Goal: Task Accomplishment & Management: Complete application form

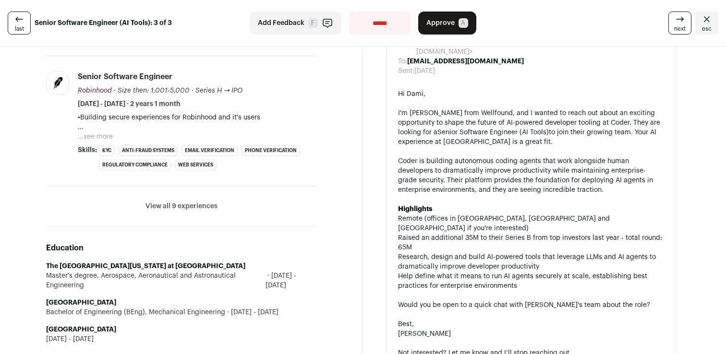
scroll to position [535, 0]
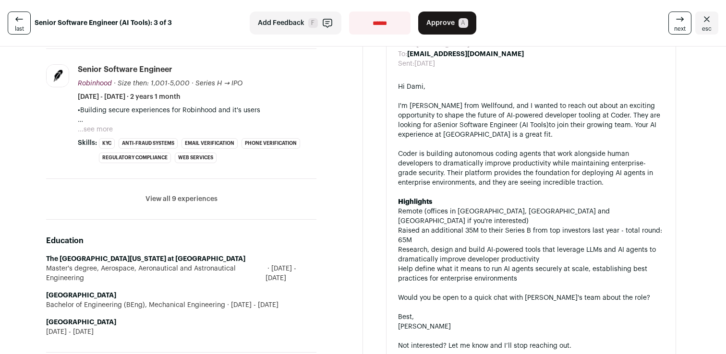
click at [202, 198] on button "View all 9 experiences" at bounding box center [181, 199] width 72 height 10
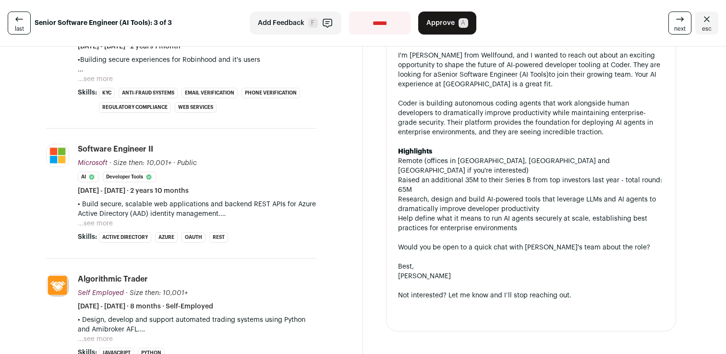
scroll to position [637, 0]
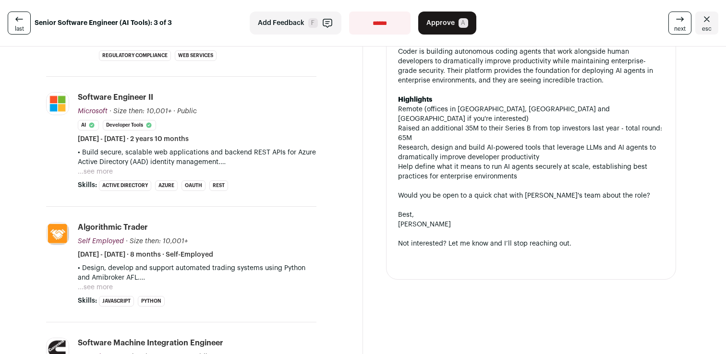
click at [109, 289] on button "...see more" at bounding box center [95, 288] width 35 height 10
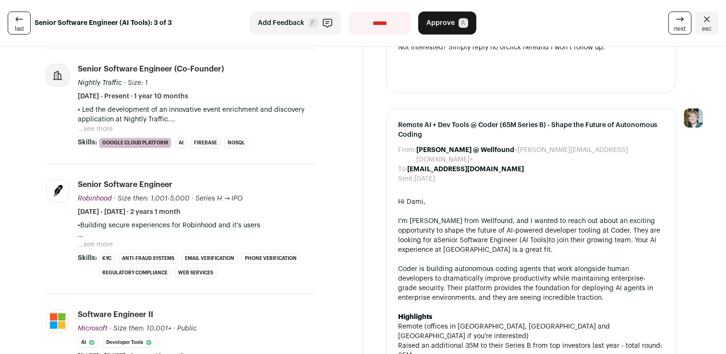
scroll to position [412, 0]
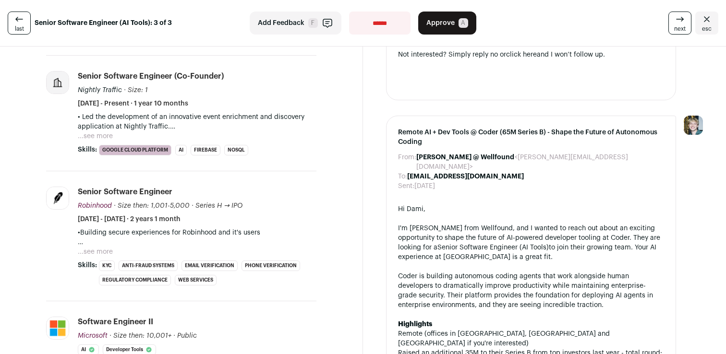
click at [99, 249] on button "...see more" at bounding box center [95, 252] width 35 height 10
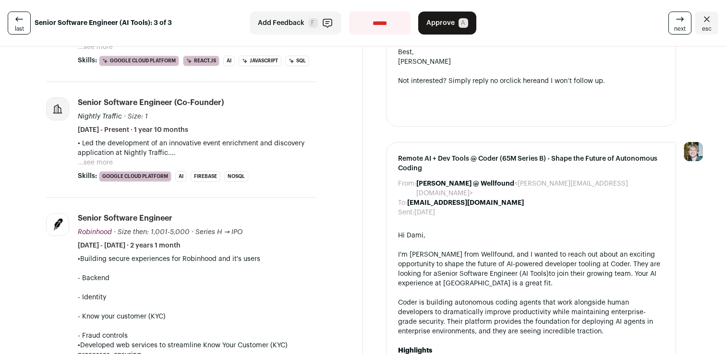
scroll to position [379, 0]
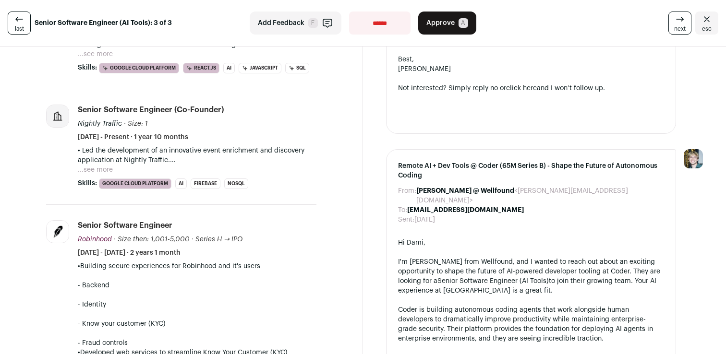
click at [97, 168] on button "...see more" at bounding box center [95, 170] width 35 height 10
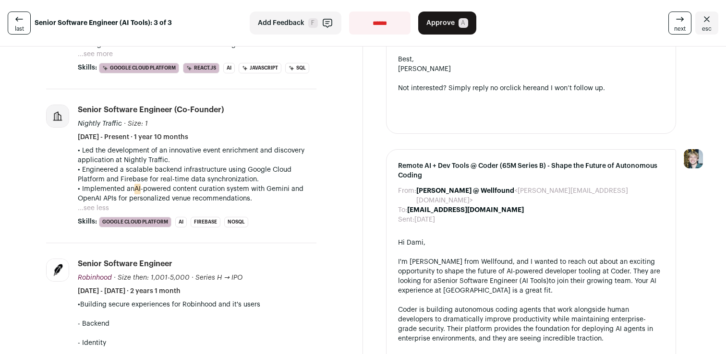
click at [99, 175] on p "• Engineered a scalable backend infrastructure using Google Cloud Platform and …" at bounding box center [197, 174] width 239 height 19
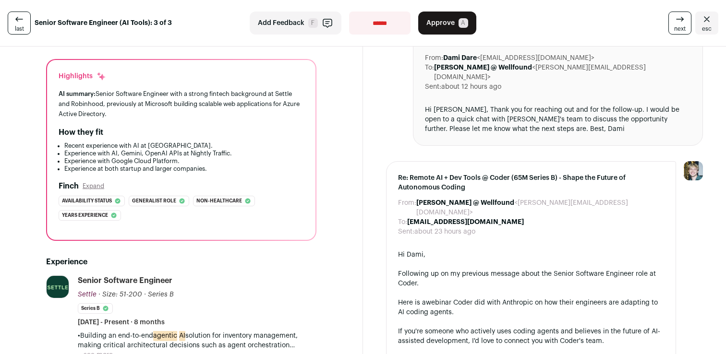
scroll to position [0, 0]
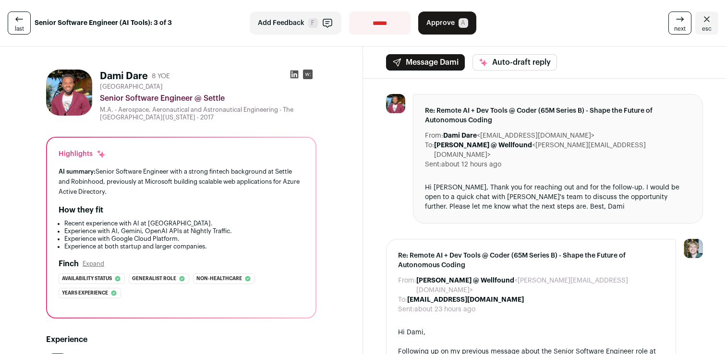
click at [441, 24] on span "Approve" at bounding box center [440, 23] width 28 height 10
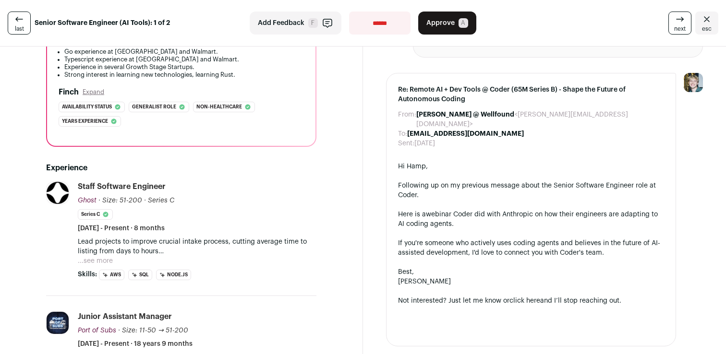
scroll to position [173, 0]
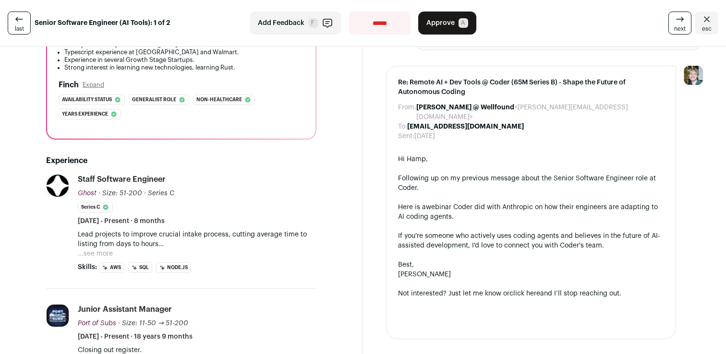
click at [105, 254] on button "...see more" at bounding box center [95, 254] width 35 height 10
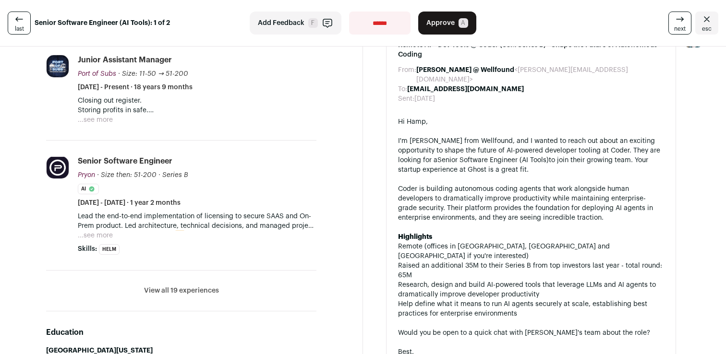
scroll to position [592, 0]
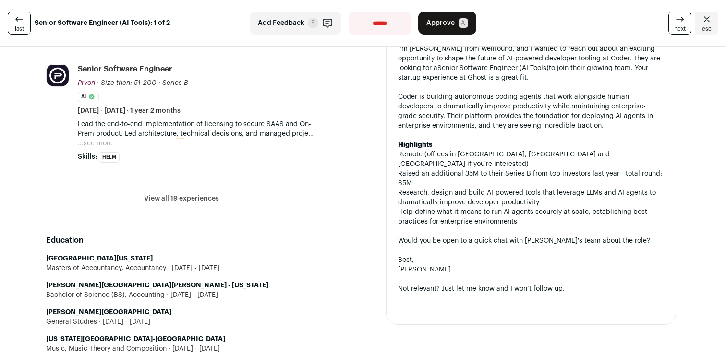
click at [182, 201] on button "View all 19 experiences" at bounding box center [181, 199] width 75 height 10
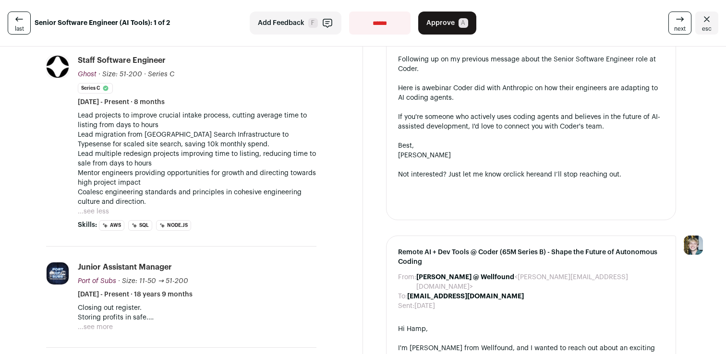
scroll to position [293, 0]
click at [97, 330] on button "...see more" at bounding box center [95, 327] width 35 height 10
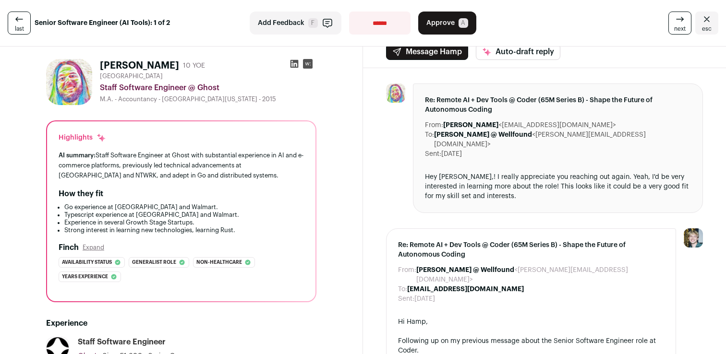
scroll to position [0, 0]
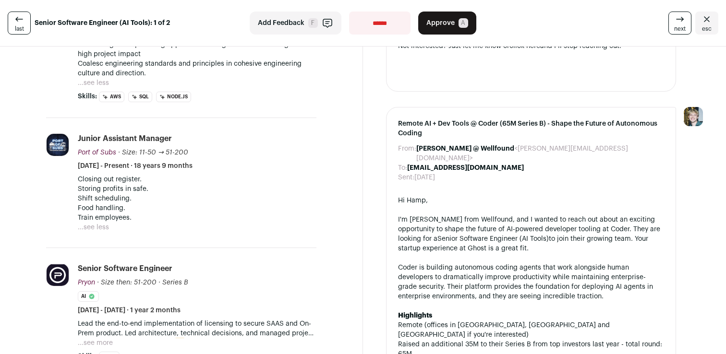
scroll to position [388, 0]
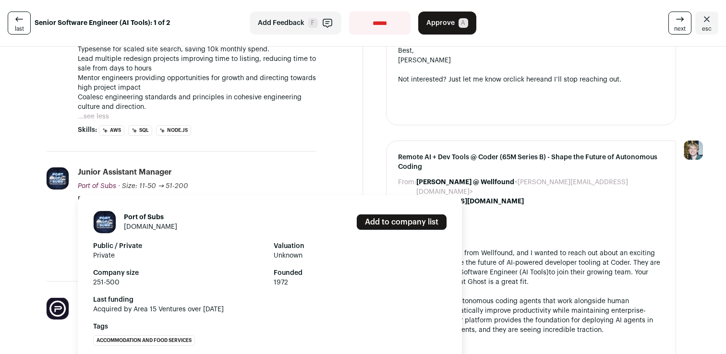
click at [91, 183] on span "Port of Subs" at bounding box center [97, 186] width 38 height 7
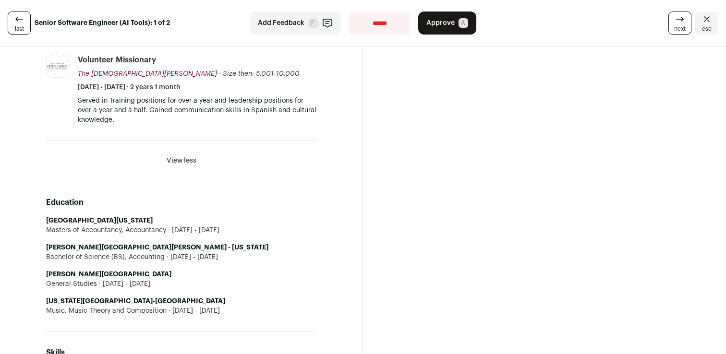
scroll to position [3128, 0]
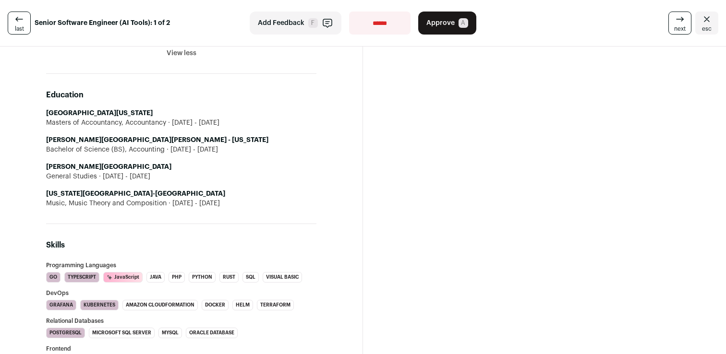
click at [152, 203] on div "Music, Music Theory and Composition 2007 - 2008" at bounding box center [181, 204] width 270 height 10
drag, startPoint x: 152, startPoint y: 203, endPoint x: 212, endPoint y: 201, distance: 60.5
click at [212, 201] on div "Music, Music Theory and Composition 2007 - 2008" at bounding box center [181, 204] width 270 height 10
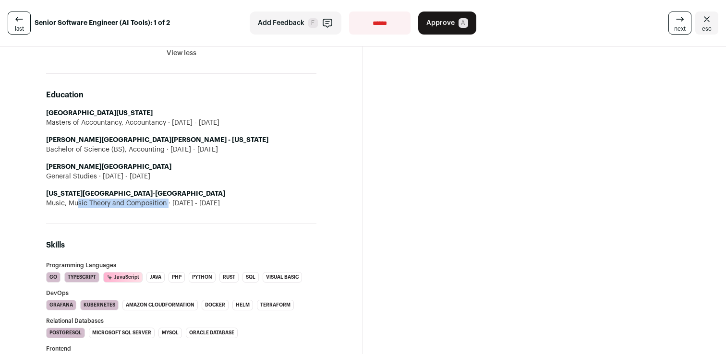
click at [212, 201] on div "Music, Music Theory and Composition 2007 - 2008" at bounding box center [181, 204] width 270 height 10
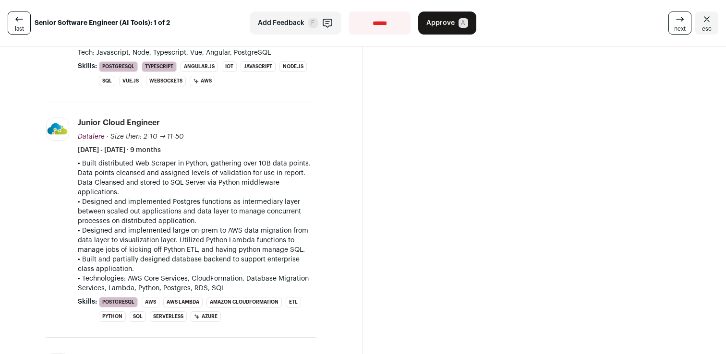
scroll to position [1408, 0]
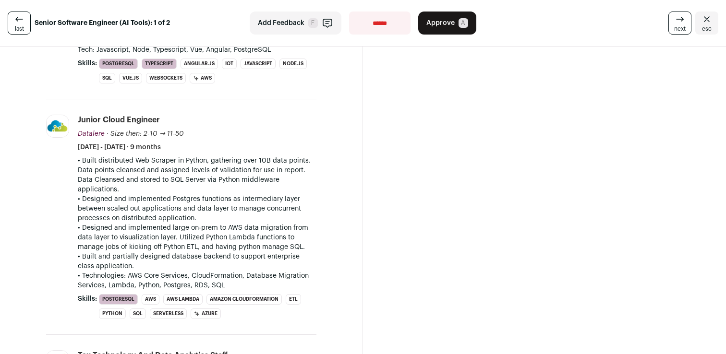
click at [200, 166] on p "• Built distributed Web Scraper in Python, gathering over 10B data points. Data…" at bounding box center [197, 175] width 239 height 38
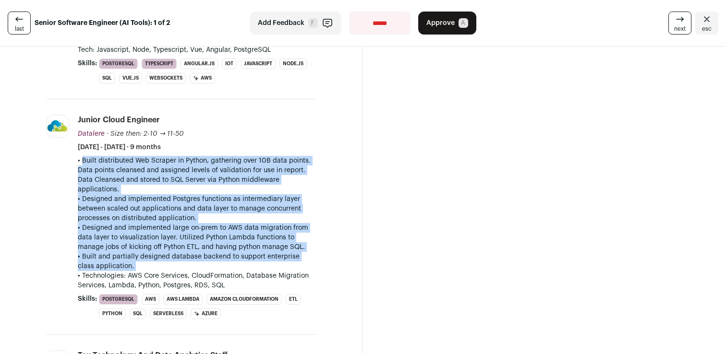
drag, startPoint x: 200, startPoint y: 166, endPoint x: 239, endPoint y: 252, distance: 94.8
click at [239, 252] on div "• Built distributed Web Scraper in Python, gathering over 10B data points. Data…" at bounding box center [197, 223] width 239 height 134
click at [239, 267] on p "• Built and partially designed database backend to support enterprise class app…" at bounding box center [197, 261] width 239 height 19
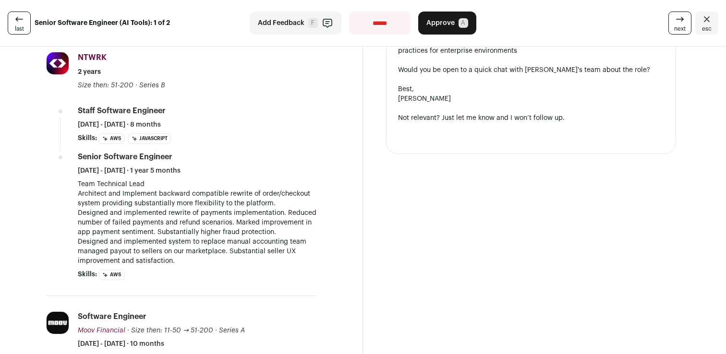
scroll to position [759, 0]
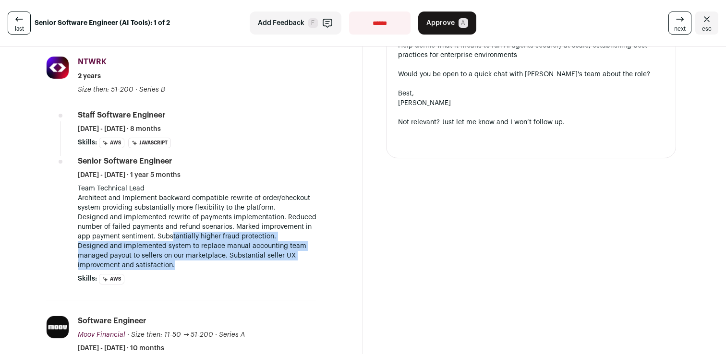
drag, startPoint x: 231, startPoint y: 261, endPoint x: 169, endPoint y: 235, distance: 67.4
click at [169, 235] on div "Team Technical Lead Architect and Implement backward compatible rewrite of orde…" at bounding box center [197, 227] width 239 height 86
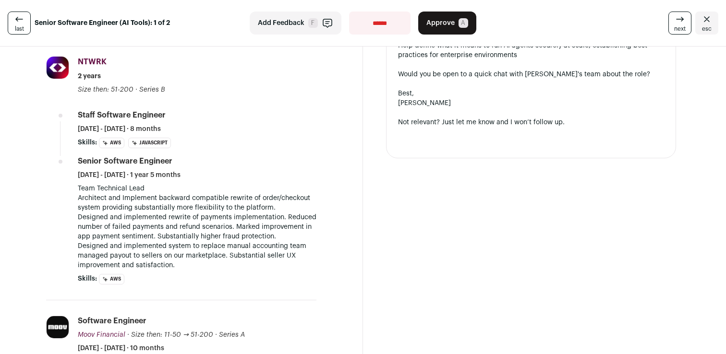
click at [90, 200] on p "Architect and Implement backward compatible rewrite of order/checkout system pr…" at bounding box center [197, 203] width 239 height 19
drag, startPoint x: 90, startPoint y: 200, endPoint x: 191, endPoint y: 274, distance: 125.3
click at [191, 274] on li "Senior Software Engineer February 2022 - June 2023 · 1 year 5 months Team Techn…" at bounding box center [197, 220] width 239 height 129
click at [193, 268] on p "Designed and implemented system to replace manual accounting team managed payou…" at bounding box center [197, 256] width 239 height 29
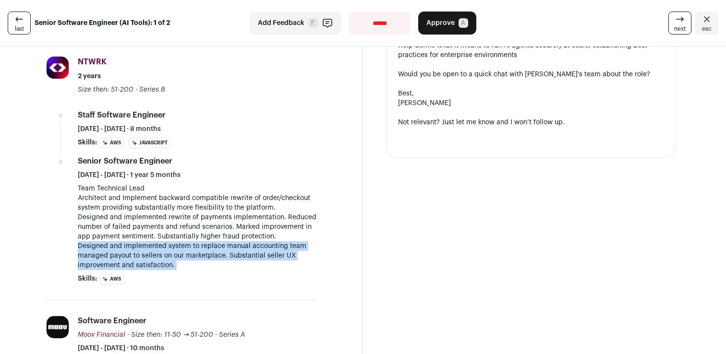
click at [193, 268] on p "Designed and implemented system to replace manual accounting team managed payou…" at bounding box center [197, 256] width 239 height 29
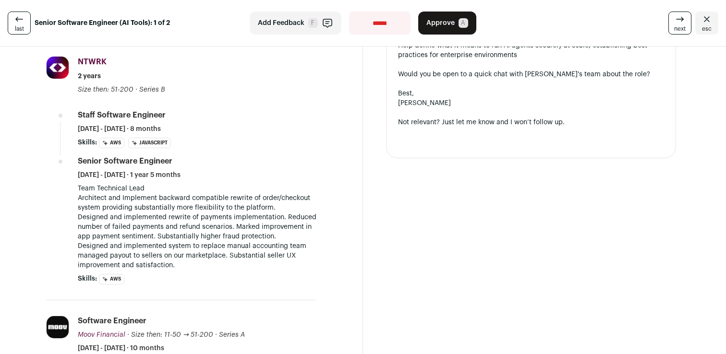
click at [189, 233] on p "Designed and implemented rewrite of payments implementation. Reduced number of …" at bounding box center [197, 227] width 239 height 29
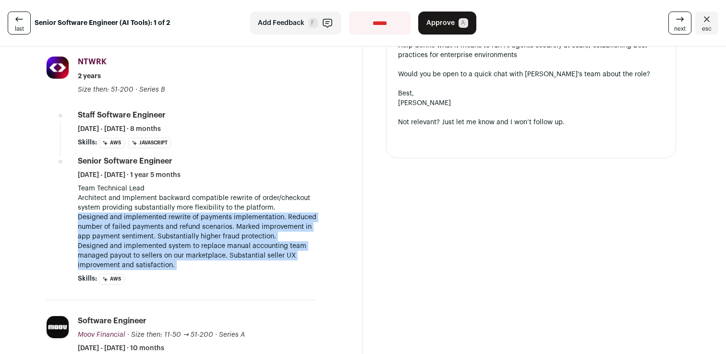
drag, startPoint x: 189, startPoint y: 233, endPoint x: 188, endPoint y: 252, distance: 18.8
click at [188, 252] on div "Team Technical Lead Architect and Implement backward compatible rewrite of orde…" at bounding box center [197, 227] width 239 height 86
click at [188, 252] on p "Designed and implemented system to replace manual accounting team managed payou…" at bounding box center [197, 256] width 239 height 29
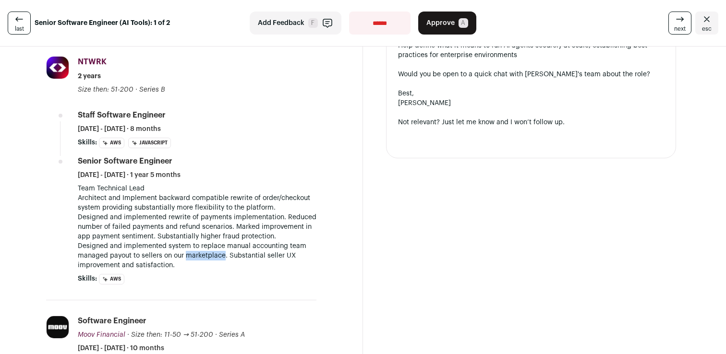
click at [188, 252] on p "Designed and implemented system to replace manual accounting team managed payou…" at bounding box center [197, 256] width 239 height 29
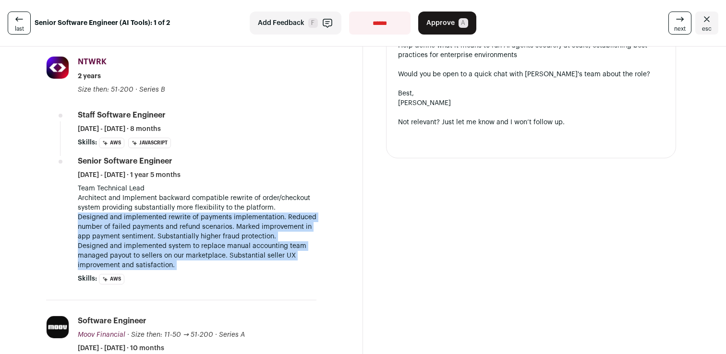
drag, startPoint x: 188, startPoint y: 252, endPoint x: 189, endPoint y: 220, distance: 32.2
click at [189, 220] on div "Team Technical Lead Architect and Implement backward compatible rewrite of orde…" at bounding box center [197, 227] width 239 height 86
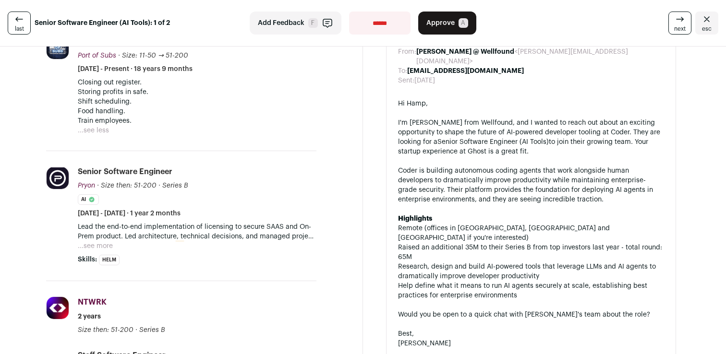
scroll to position [509, 0]
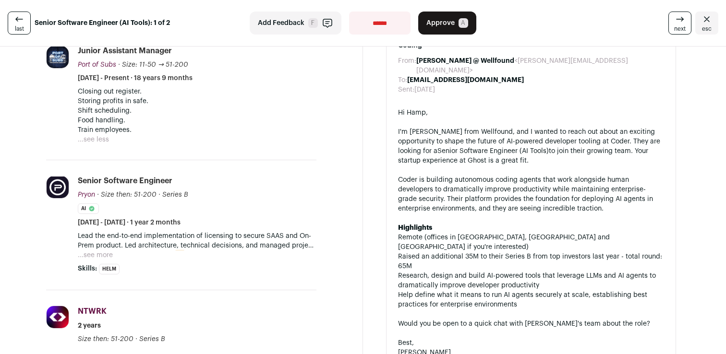
click at [99, 256] on button "...see more" at bounding box center [95, 256] width 35 height 10
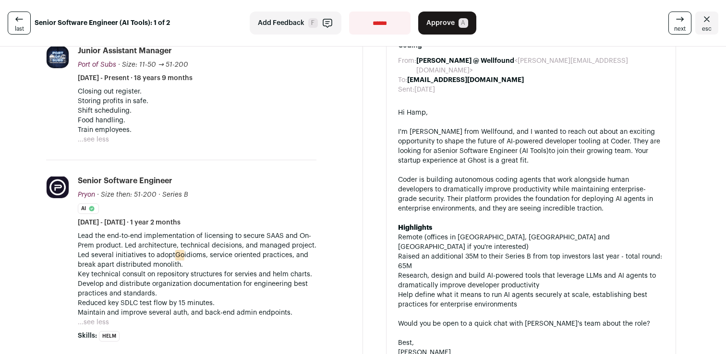
click at [114, 249] on p "Lead the end-to-end implementation of licensing to secure SAAS and On-Prem prod…" at bounding box center [197, 240] width 239 height 19
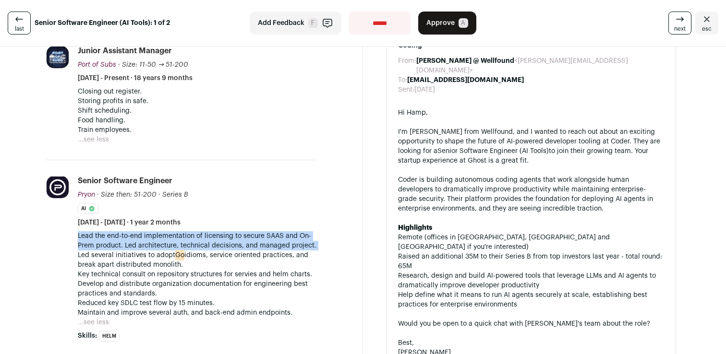
click at [114, 249] on p "Lead the end-to-end implementation of licensing to secure SAAS and On-Prem prod…" at bounding box center [197, 240] width 239 height 19
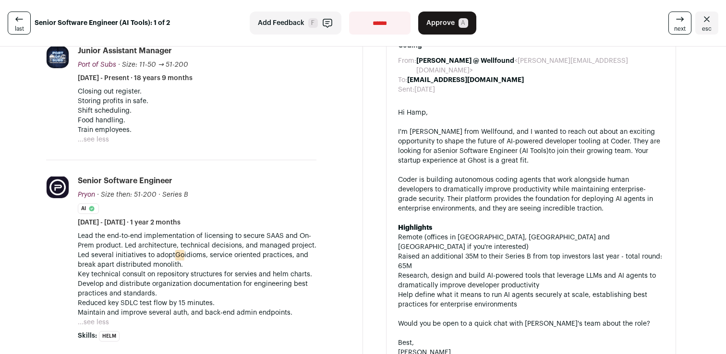
click at [116, 258] on p "Led several initiatives to adopt Go idioms, service oriented practices, and bre…" at bounding box center [197, 260] width 239 height 19
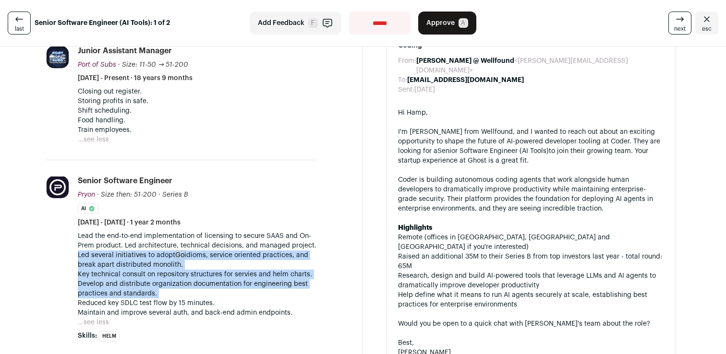
drag, startPoint x: 116, startPoint y: 258, endPoint x: 139, endPoint y: 296, distance: 44.2
click at [139, 296] on div "Lead the end-to-end implementation of licensing to secure SAAS and On-Prem prod…" at bounding box center [197, 274] width 239 height 86
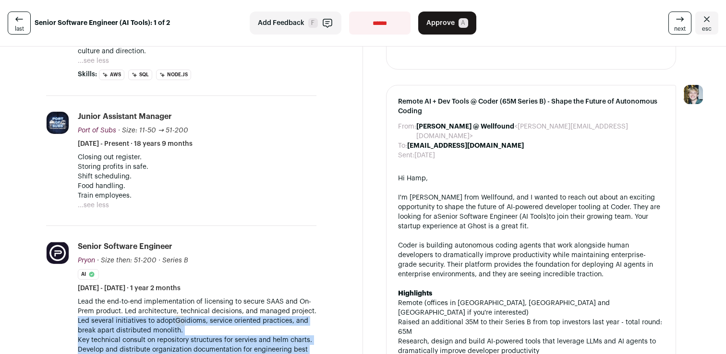
scroll to position [442, 0]
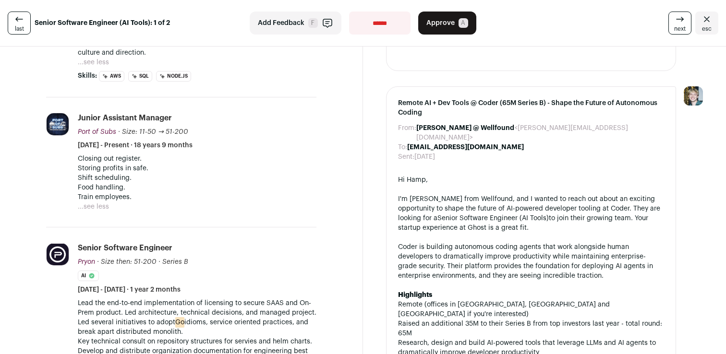
click at [109, 213] on li "Port of Subs portofsubs.com Add to company list Public / Private Private Valuat…" at bounding box center [181, 162] width 270 height 130
click at [109, 211] on div "Closing out register. Storing profits in safe. Shift scheduling. Food handling.…" at bounding box center [197, 183] width 239 height 58
click at [107, 208] on button "...see less" at bounding box center [93, 207] width 31 height 10
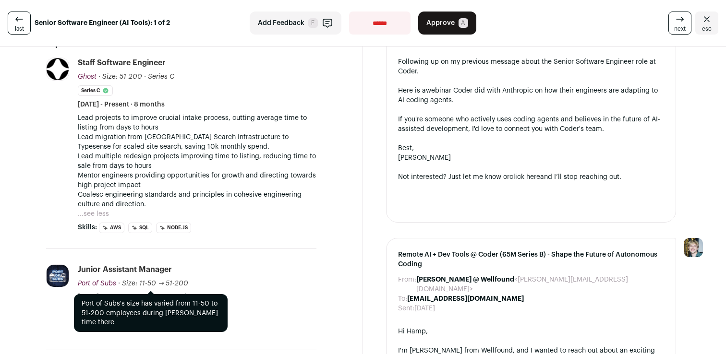
scroll to position [273, 0]
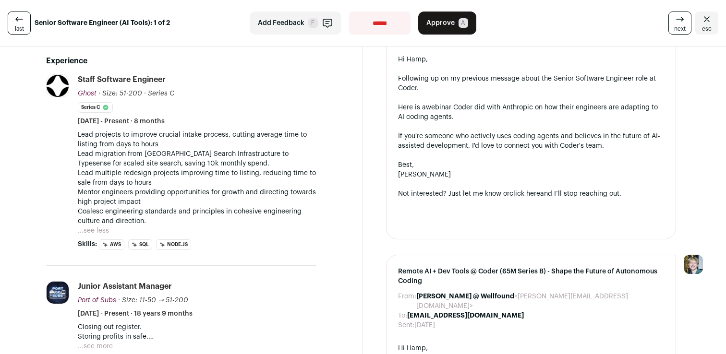
click at [210, 137] on p "Lead projects to improve crucial intake process, cutting average time to listin…" at bounding box center [197, 139] width 239 height 19
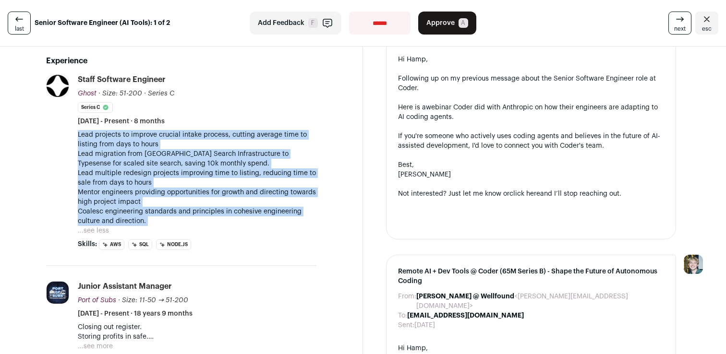
drag, startPoint x: 210, startPoint y: 137, endPoint x: 217, endPoint y: 218, distance: 81.0
click at [217, 218] on div "Lead projects to improve crucial intake process, cutting average time to listin…" at bounding box center [197, 178] width 239 height 96
click at [217, 218] on p "Coalesc engineering standards and principles in cohesive engineering culture an…" at bounding box center [197, 216] width 239 height 19
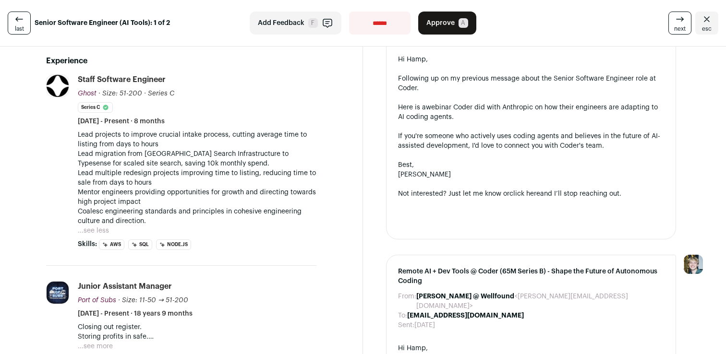
click at [217, 218] on p "Coalesc engineering standards and principles in cohesive engineering culture an…" at bounding box center [197, 216] width 239 height 19
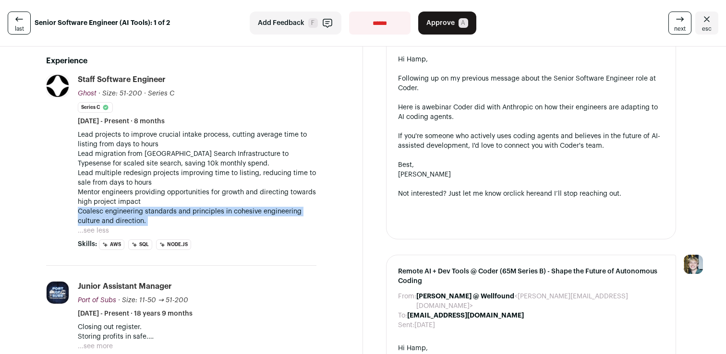
click at [217, 218] on p "Coalesc engineering standards and principles in cohesive engineering culture an…" at bounding box center [197, 216] width 239 height 19
click at [215, 219] on p "Coalesc engineering standards and principles in cohesive engineering culture an…" at bounding box center [197, 216] width 239 height 19
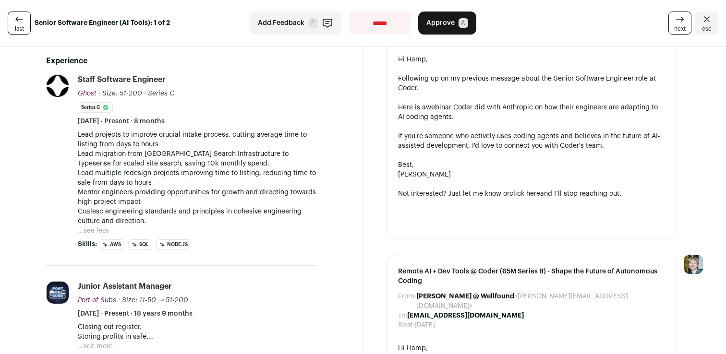
click at [215, 219] on p "Coalesc engineering standards and principles in cohesive engineering culture an…" at bounding box center [197, 216] width 239 height 19
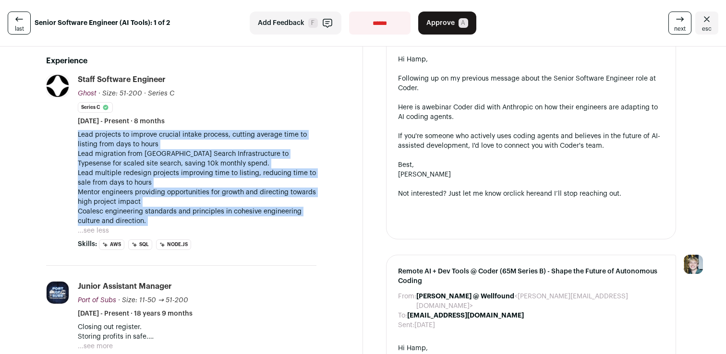
drag, startPoint x: 215, startPoint y: 219, endPoint x: 220, endPoint y: 145, distance: 74.2
click at [229, 141] on div "Lead projects to improve crucial intake process, cutting average time to listin…" at bounding box center [197, 178] width 239 height 96
click at [220, 145] on p "Lead projects to improve crucial intake process, cutting average time to listin…" at bounding box center [197, 139] width 239 height 19
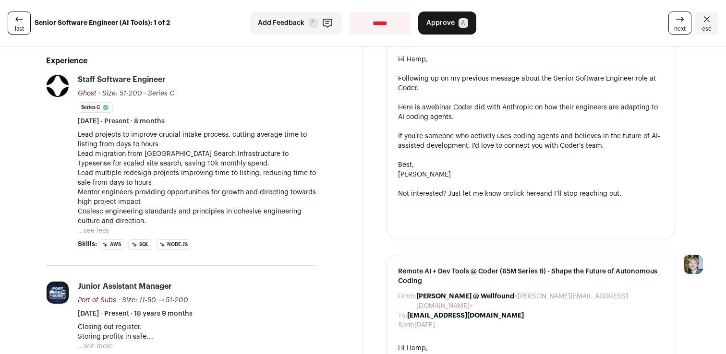
click at [220, 145] on p "Lead projects to improve crucial intake process, cutting average time to listin…" at bounding box center [197, 139] width 239 height 19
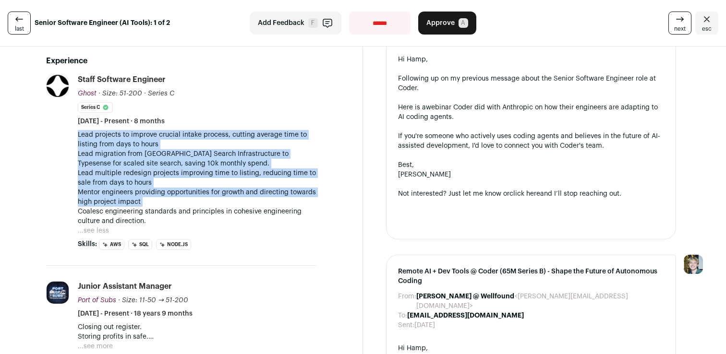
drag, startPoint x: 220, startPoint y: 145, endPoint x: 233, endPoint y: 206, distance: 61.8
click at [233, 206] on div "Lead projects to improve crucial intake process, cutting average time to listin…" at bounding box center [197, 178] width 239 height 96
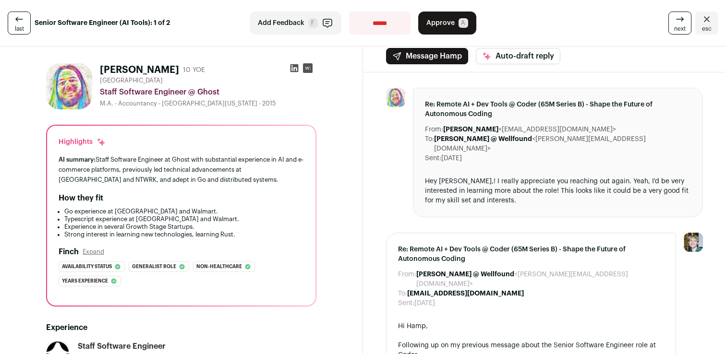
scroll to position [0, 0]
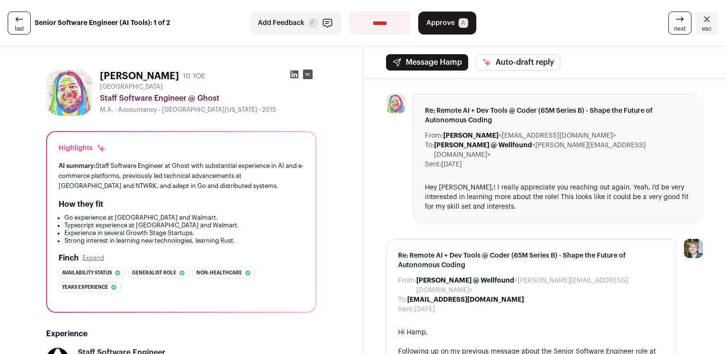
click at [225, 181] on div "AI summary: Staff Software Engineer at Ghost with substantial experience in AI …" at bounding box center [181, 176] width 245 height 30
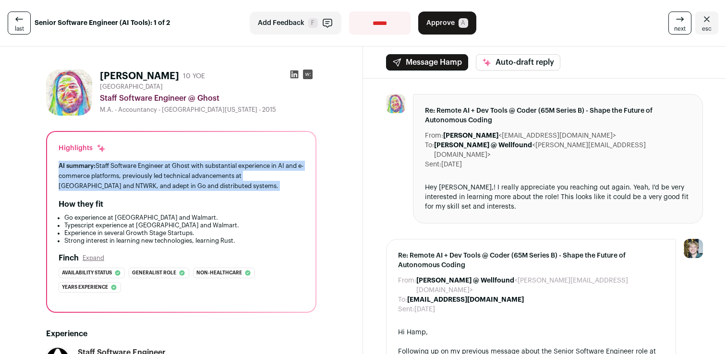
click at [225, 181] on div "AI summary: Staff Software Engineer at Ghost with substantial experience in AI …" at bounding box center [181, 176] width 245 height 30
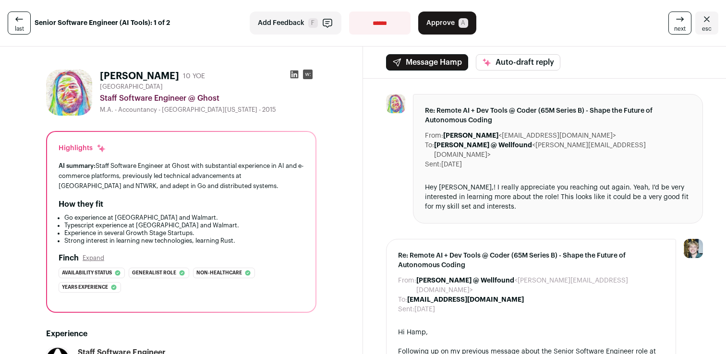
click at [305, 28] on button "Add Feedback F" at bounding box center [296, 23] width 92 height 23
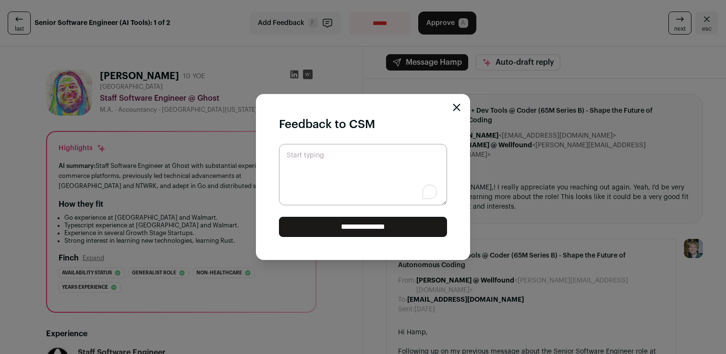
click at [322, 158] on textarea "Start typing" at bounding box center [363, 174] width 168 height 61
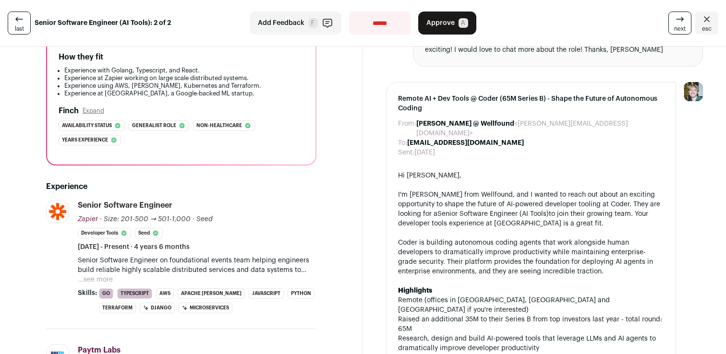
scroll to position [251, 0]
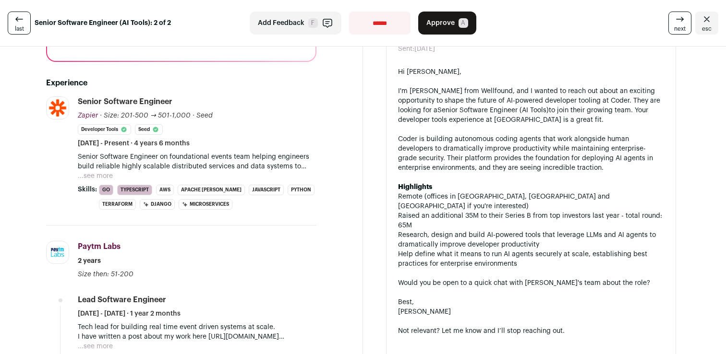
click at [114, 173] on div "Senior Software Engineer on foundational events team helping engineers build re…" at bounding box center [197, 166] width 239 height 29
click at [105, 174] on button "...see more" at bounding box center [95, 176] width 35 height 10
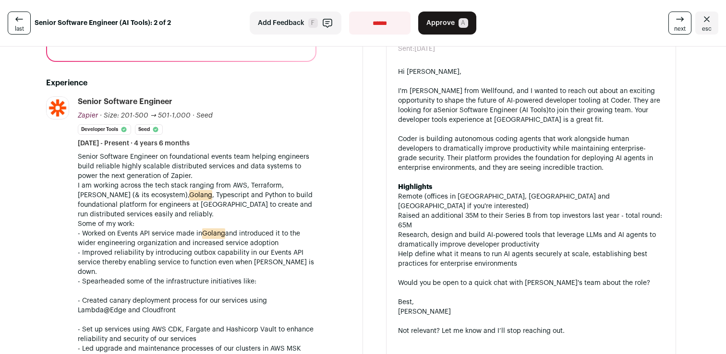
scroll to position [261, 0]
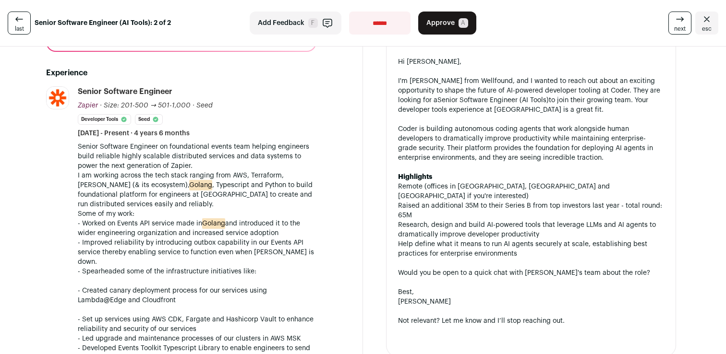
click at [236, 174] on p "I am working across the tech stack ranging from AWS, Terraform, [PERSON_NAME] (…" at bounding box center [197, 190] width 239 height 38
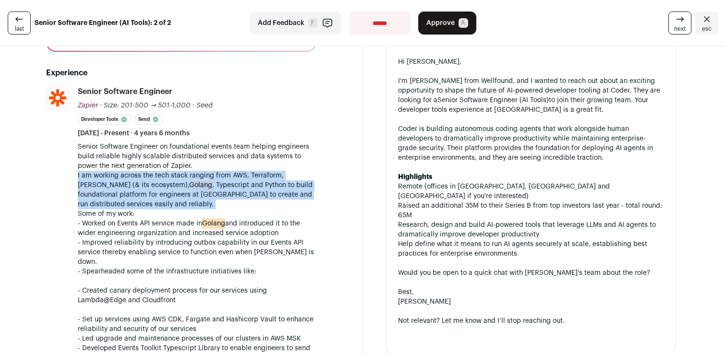
drag, startPoint x: 236, startPoint y: 174, endPoint x: 236, endPoint y: 204, distance: 29.3
click at [236, 204] on p "I am working across the tech stack ranging from AWS, Terraform, [PERSON_NAME] (…" at bounding box center [197, 190] width 239 height 38
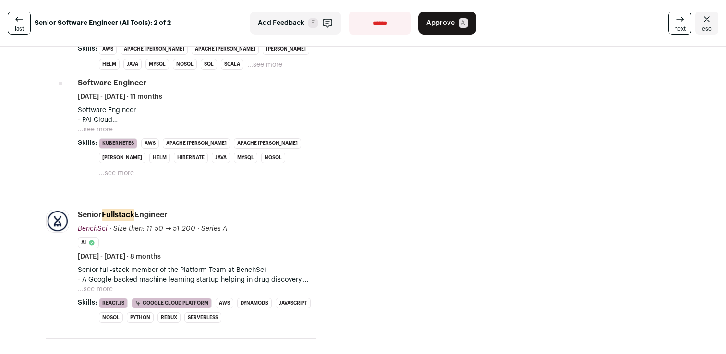
scroll to position [906, 0]
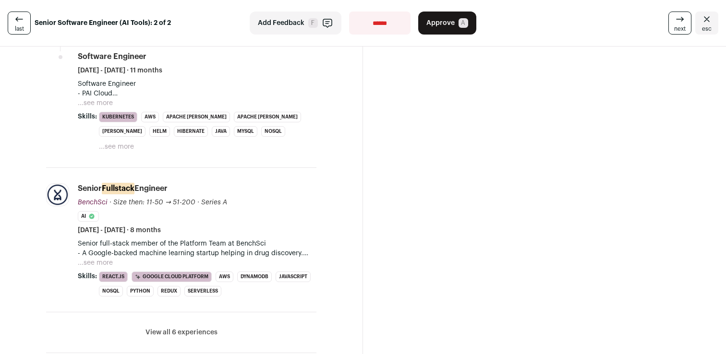
click at [204, 328] on button "View all 6 experiences" at bounding box center [181, 333] width 72 height 10
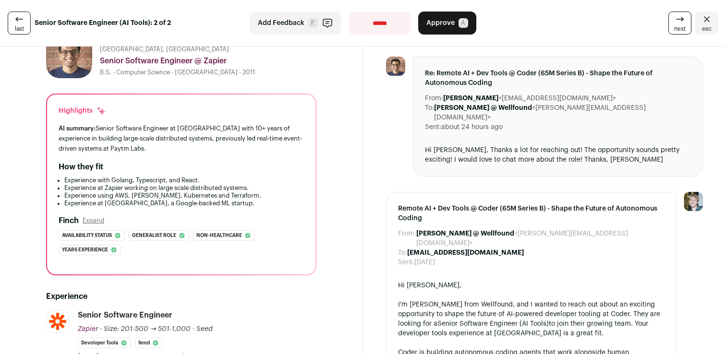
scroll to position [0, 0]
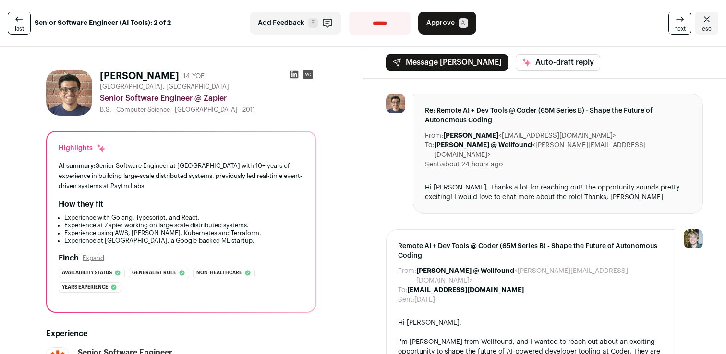
click at [536, 183] on div "Hi [PERSON_NAME], Thanks a lot for reaching out! The opportunity sounds pretty …" at bounding box center [558, 192] width 266 height 19
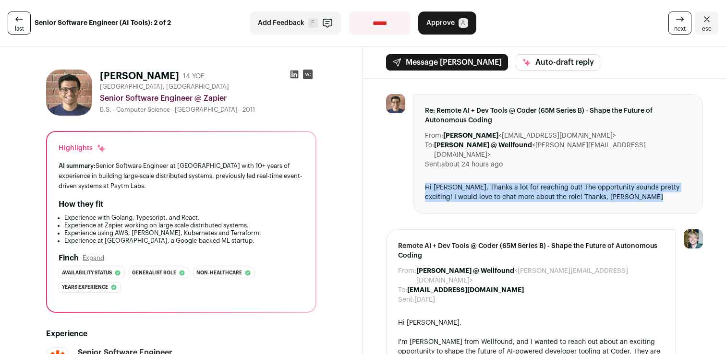
click at [536, 183] on div "Hi [PERSON_NAME], Thanks a lot for reaching out! The opportunity sounds pretty …" at bounding box center [558, 192] width 266 height 19
click at [531, 184] on div "Hi [PERSON_NAME], Thanks a lot for reaching out! The opportunity sounds pretty …" at bounding box center [558, 192] width 266 height 19
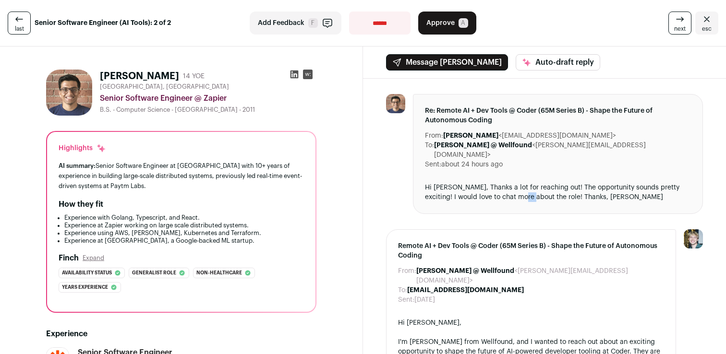
click at [531, 184] on div "Hi [PERSON_NAME], Thanks a lot for reaching out! The opportunity sounds pretty …" at bounding box center [558, 192] width 266 height 19
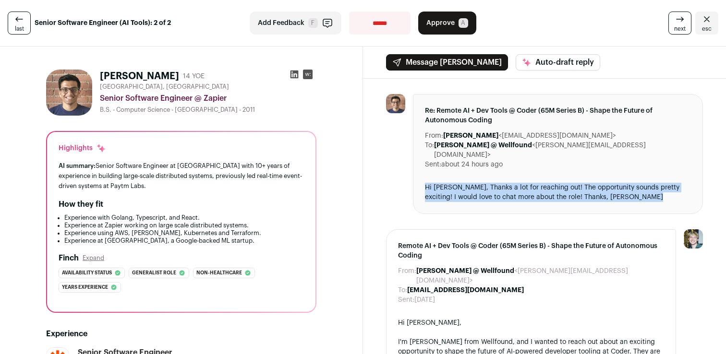
click at [531, 184] on div "Hi [PERSON_NAME], Thanks a lot for reaching out! The opportunity sounds pretty …" at bounding box center [558, 192] width 266 height 19
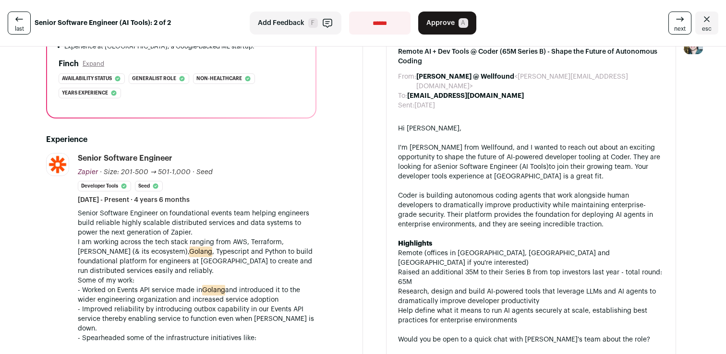
scroll to position [207, 0]
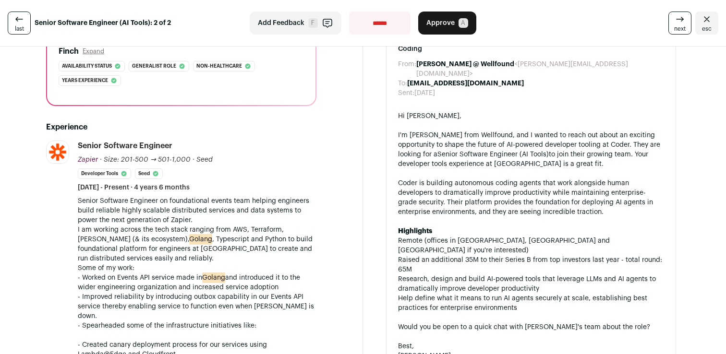
click at [512, 275] on li "Research, design and build AI-powered tools that leverage LLMs and AI agents to…" at bounding box center [531, 284] width 266 height 19
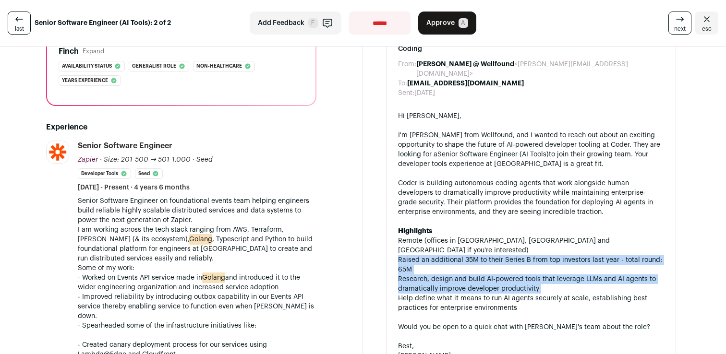
drag, startPoint x: 512, startPoint y: 264, endPoint x: 517, endPoint y: 238, distance: 26.3
click at [517, 238] on ul "Remote (offices in [GEOGRAPHIC_DATA], [GEOGRAPHIC_DATA] and [GEOGRAPHIC_DATA] i…" at bounding box center [531, 274] width 266 height 77
click at [517, 255] on li "Raised an additional 35M to their Series B from top investors last year - total…" at bounding box center [531, 264] width 266 height 19
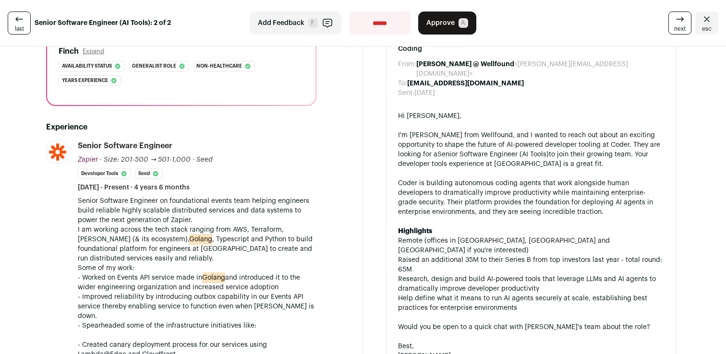
click at [517, 255] on li "Raised an additional 35M to their Series B from top investors last year - total…" at bounding box center [531, 264] width 266 height 19
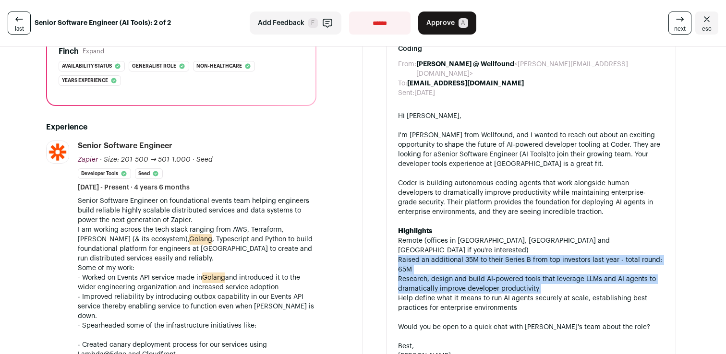
drag, startPoint x: 517, startPoint y: 238, endPoint x: 521, endPoint y: 258, distance: 20.2
click at [521, 258] on ul "Remote (offices in [GEOGRAPHIC_DATA], [GEOGRAPHIC_DATA] and [GEOGRAPHIC_DATA] i…" at bounding box center [531, 274] width 266 height 77
click at [521, 275] on li "Research, design and build AI-powered tools that leverage LLMs and AI agents to…" at bounding box center [531, 284] width 266 height 19
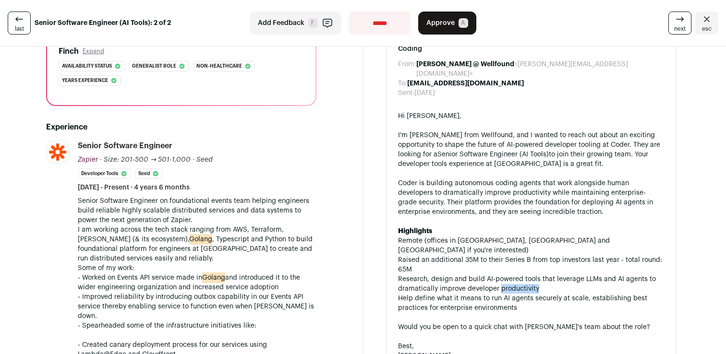
click at [521, 275] on li "Research, design and build AI-powered tools that leverage LLMs and AI agents to…" at bounding box center [531, 284] width 266 height 19
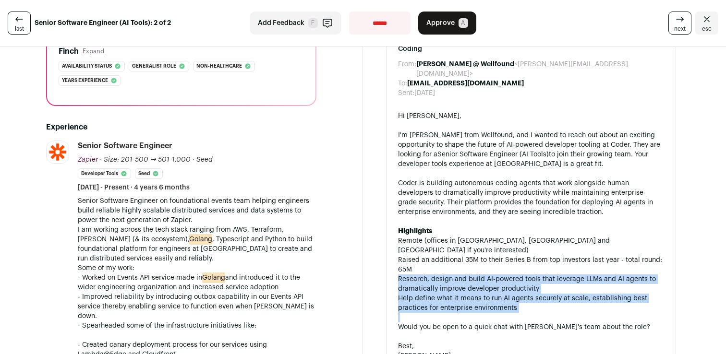
drag, startPoint x: 521, startPoint y: 258, endPoint x: 528, endPoint y: 275, distance: 18.7
click at [529, 275] on ul "Remote (offices in [GEOGRAPHIC_DATA], [GEOGRAPHIC_DATA] and [GEOGRAPHIC_DATA] i…" at bounding box center [531, 274] width 266 height 77
click at [528, 294] on li "Help define what it means to run AI agents securely at scale, establishing best…" at bounding box center [531, 303] width 266 height 19
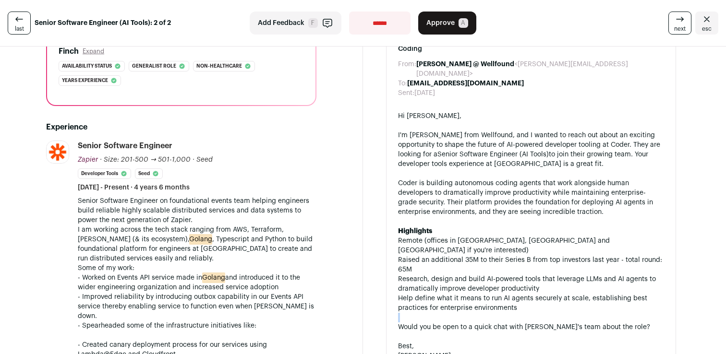
click at [528, 294] on li "Help define what it means to run AI agents securely at scale, establishing best…" at bounding box center [531, 303] width 266 height 19
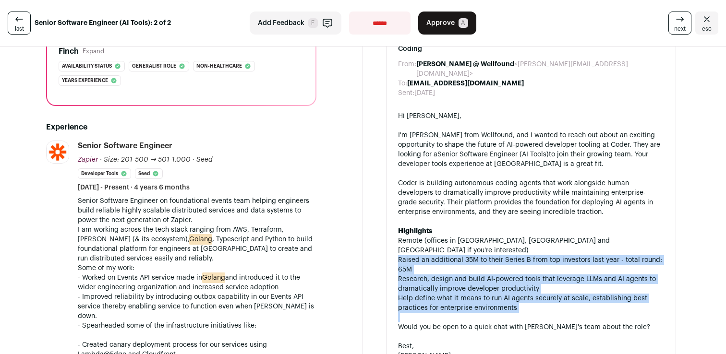
drag, startPoint x: 528, startPoint y: 275, endPoint x: 521, endPoint y: 234, distance: 41.4
click at [521, 236] on ul "Remote (offices in [GEOGRAPHIC_DATA], [GEOGRAPHIC_DATA] and [GEOGRAPHIC_DATA] i…" at bounding box center [531, 274] width 266 height 77
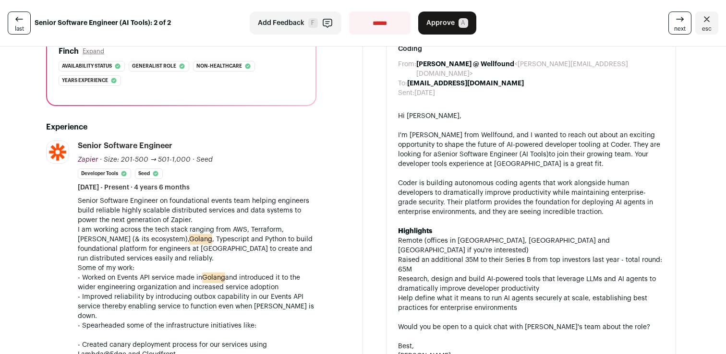
click at [521, 236] on li "Remote (offices in [GEOGRAPHIC_DATA], [GEOGRAPHIC_DATA] and [GEOGRAPHIC_DATA] i…" at bounding box center [531, 245] width 266 height 19
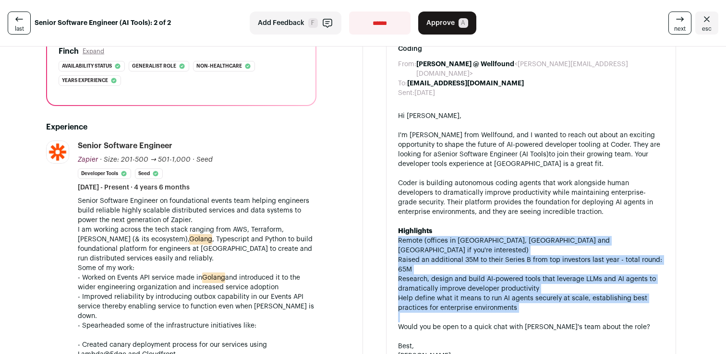
drag, startPoint x: 521, startPoint y: 225, endPoint x: 554, endPoint y: 272, distance: 57.3
click at [554, 272] on ul "Remote (offices in [GEOGRAPHIC_DATA], [GEOGRAPHIC_DATA] and [GEOGRAPHIC_DATA] i…" at bounding box center [531, 274] width 266 height 77
click at [554, 294] on li "Help define what it means to run AI agents securely at scale, establishing best…" at bounding box center [531, 303] width 266 height 19
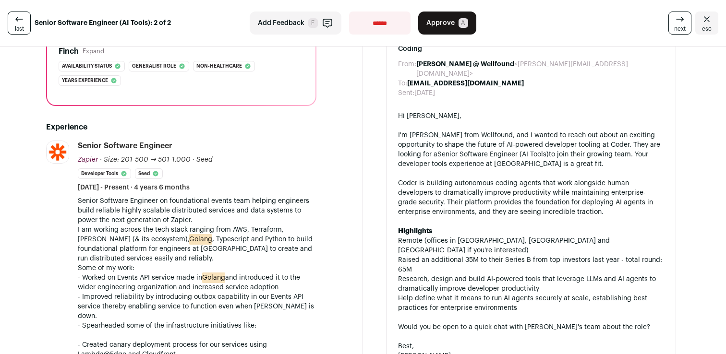
click at [554, 294] on li "Help define what it means to run AI agents securely at scale, establishing best…" at bounding box center [531, 303] width 266 height 19
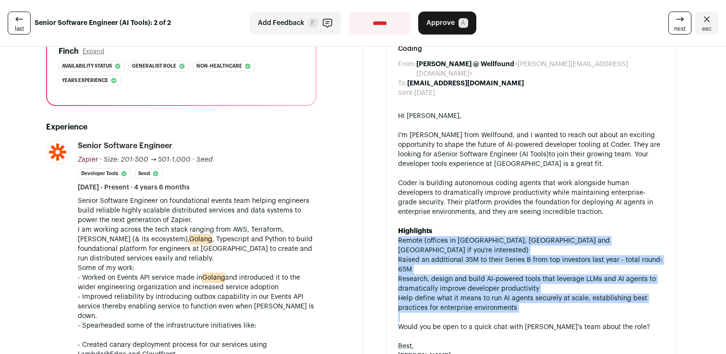
drag, startPoint x: 554, startPoint y: 272, endPoint x: 530, endPoint y: 219, distance: 58.5
click at [530, 236] on ul "Remote (offices in [GEOGRAPHIC_DATA], [GEOGRAPHIC_DATA] and [GEOGRAPHIC_DATA] i…" at bounding box center [531, 274] width 266 height 77
click at [530, 236] on li "Remote (offices in [GEOGRAPHIC_DATA], [GEOGRAPHIC_DATA] and [GEOGRAPHIC_DATA] i…" at bounding box center [531, 245] width 266 height 19
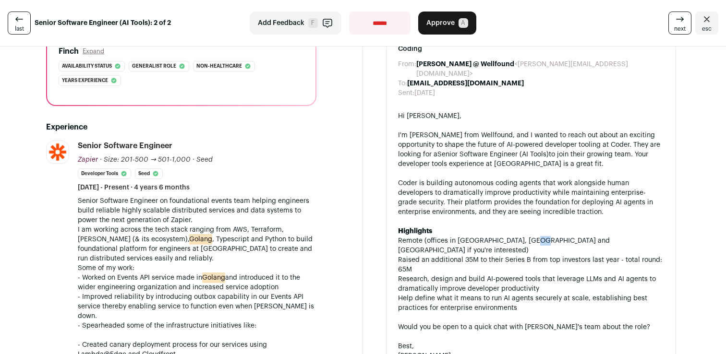
click at [530, 236] on li "Remote (offices in [GEOGRAPHIC_DATA], [GEOGRAPHIC_DATA] and [GEOGRAPHIC_DATA] i…" at bounding box center [531, 245] width 266 height 19
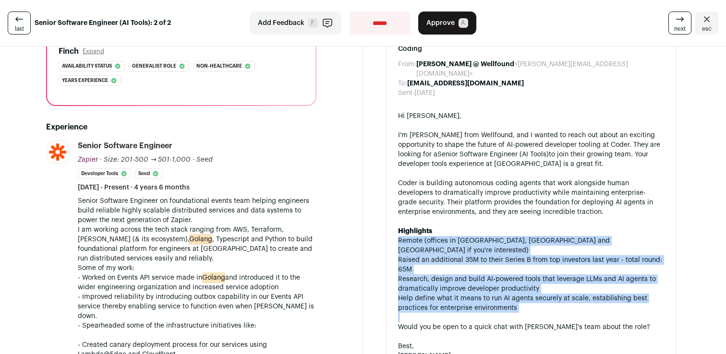
drag, startPoint x: 530, startPoint y: 219, endPoint x: 549, endPoint y: 270, distance: 54.6
click at [549, 270] on ul "Remote (offices in [GEOGRAPHIC_DATA], [GEOGRAPHIC_DATA] and [GEOGRAPHIC_DATA] i…" at bounding box center [531, 274] width 266 height 77
click at [549, 294] on li "Help define what it means to run AI agents securely at scale, establishing best…" at bounding box center [531, 303] width 266 height 19
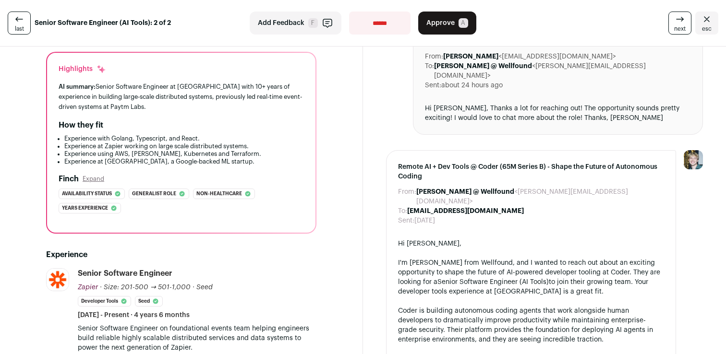
scroll to position [0, 0]
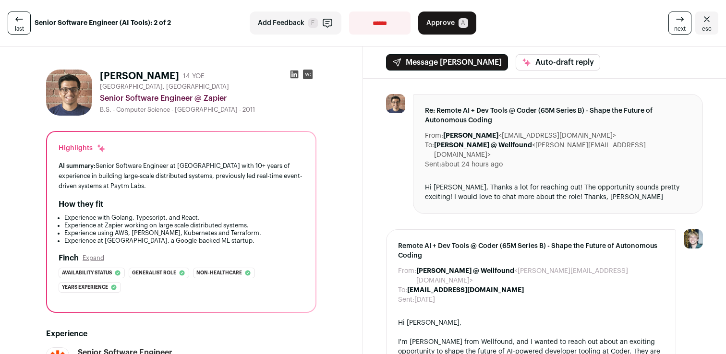
click at [454, 30] on button "Approve A" at bounding box center [447, 23] width 58 height 23
